Goal: Task Accomplishment & Management: Use online tool/utility

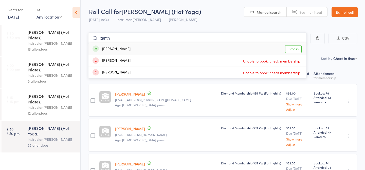
type input "xanth"
click at [292, 48] on link "Drop in" at bounding box center [293, 49] width 16 height 8
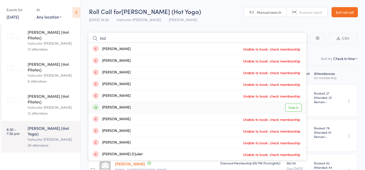
type input "suz"
click at [291, 106] on link "Drop in" at bounding box center [293, 107] width 16 height 8
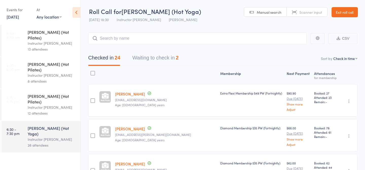
click at [218, 142] on div "Diamond Membership $35 PW (Fortnightly)" at bounding box center [251, 135] width 66 height 32
